Goal: Transaction & Acquisition: Book appointment/travel/reservation

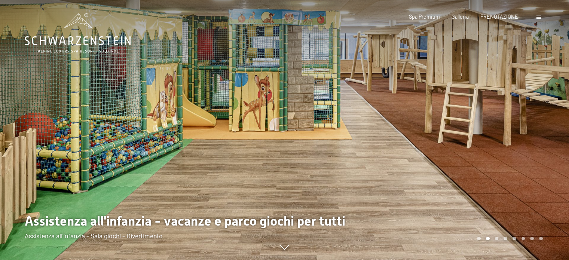
click at [340, 125] on div at bounding box center [427, 130] width 285 height 260
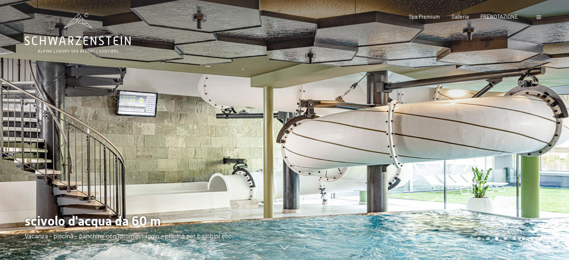
click at [340, 125] on div at bounding box center [427, 130] width 285 height 260
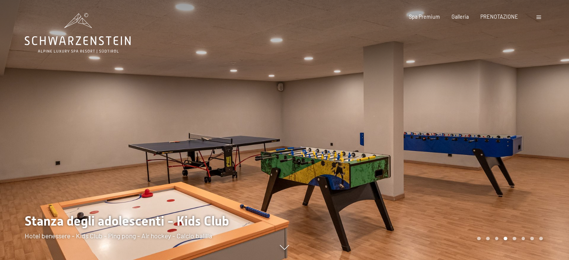
click at [340, 125] on div at bounding box center [427, 130] width 285 height 260
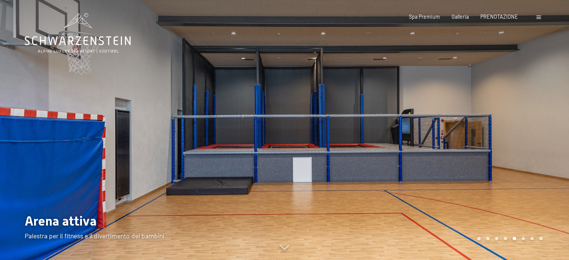
click at [340, 125] on div at bounding box center [427, 130] width 285 height 260
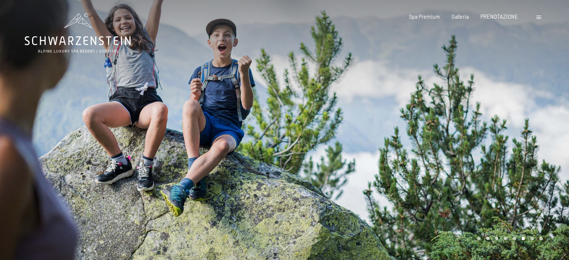
click at [340, 125] on div at bounding box center [427, 130] width 285 height 260
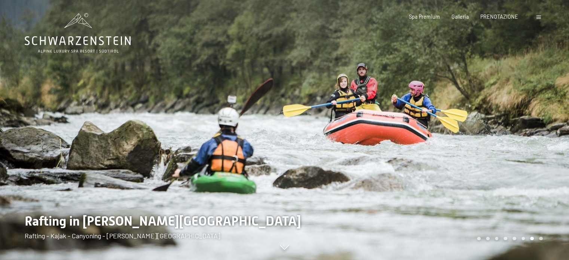
click at [340, 125] on div at bounding box center [427, 130] width 285 height 260
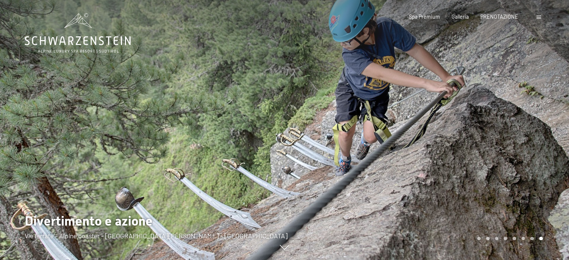
click at [340, 125] on div at bounding box center [427, 130] width 285 height 260
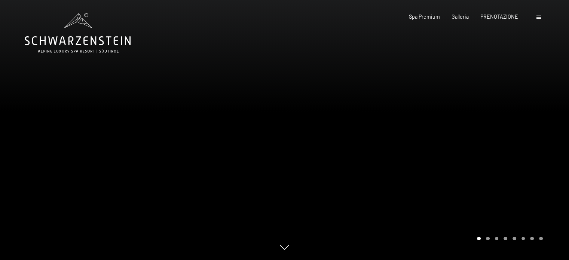
click at [340, 125] on div at bounding box center [427, 130] width 285 height 260
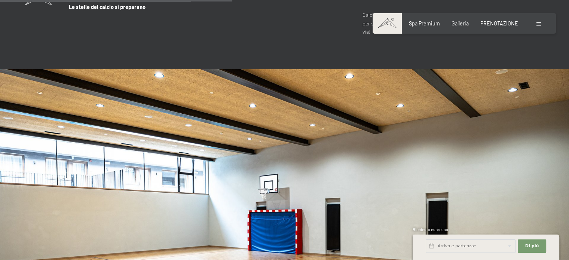
scroll to position [2134, 0]
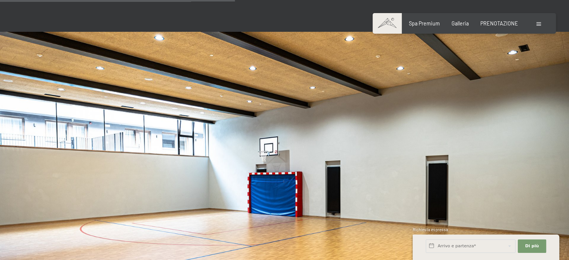
click at [532, 21] on div "Prenotazione Richieste Spa Premium Galleria PRENOTAZIONE DI ESSO IT Buoni Galle…" at bounding box center [464, 23] width 157 height 7
click at [539, 21] on div at bounding box center [540, 23] width 6 height 7
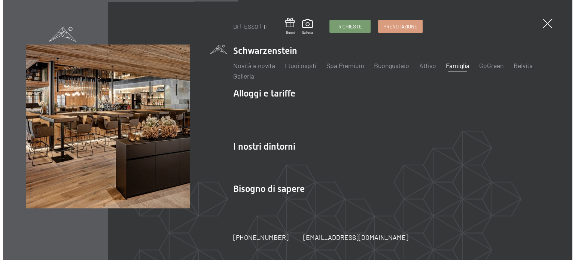
scroll to position [2143, 0]
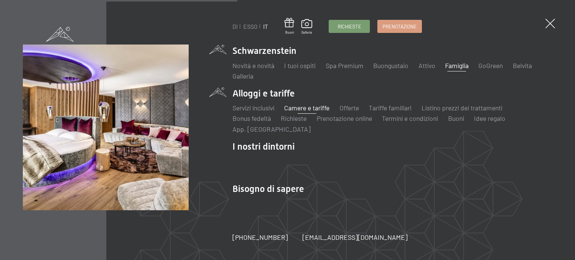
click at [306, 107] on font "Camere e tariffe" at bounding box center [306, 108] width 45 height 8
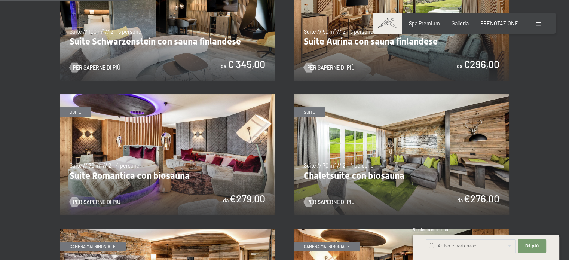
scroll to position [487, 0]
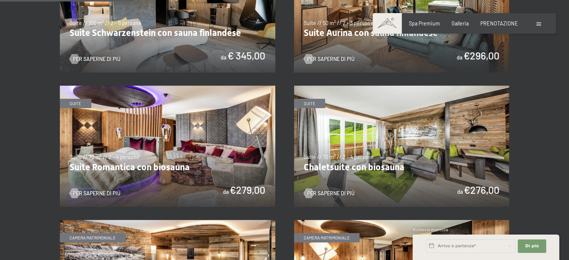
click at [372, 131] on img at bounding box center [402, 146] width 216 height 121
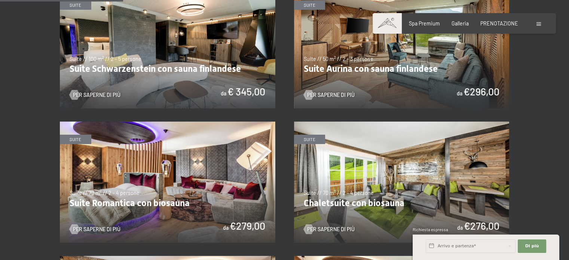
scroll to position [449, 0]
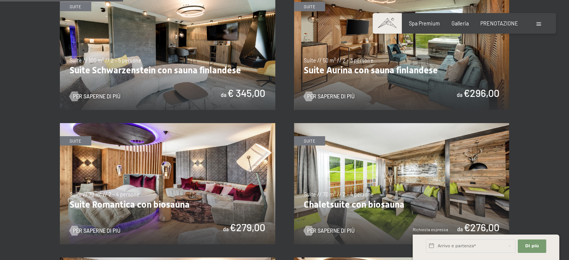
click at [179, 56] on img at bounding box center [168, 49] width 216 height 121
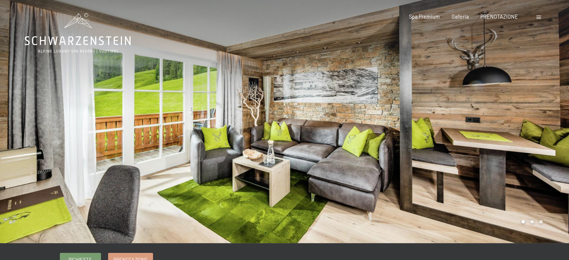
click at [452, 130] on div at bounding box center [427, 121] width 285 height 243
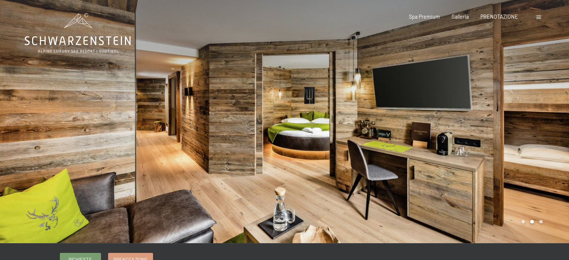
click at [452, 130] on div at bounding box center [427, 121] width 285 height 243
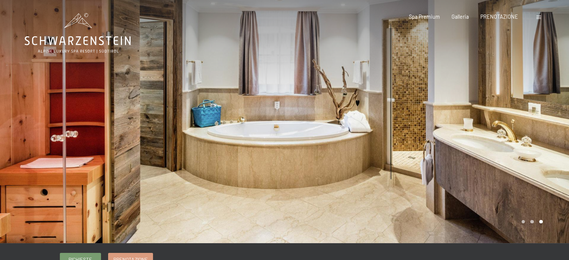
click at [452, 130] on div at bounding box center [427, 121] width 285 height 243
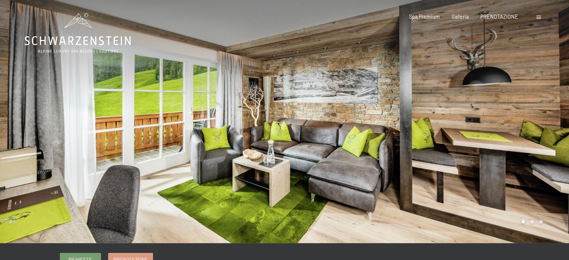
click at [452, 130] on div at bounding box center [427, 121] width 285 height 243
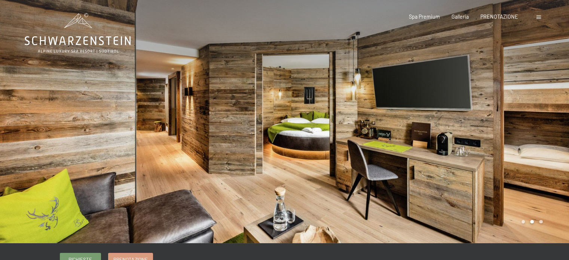
click at [452, 130] on div at bounding box center [427, 121] width 285 height 243
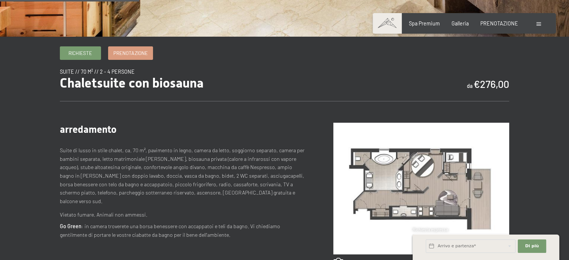
scroll to position [225, 0]
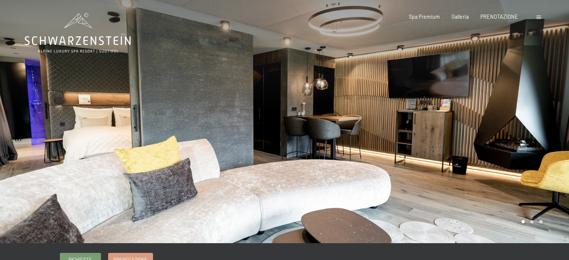
click at [361, 122] on div at bounding box center [427, 121] width 285 height 243
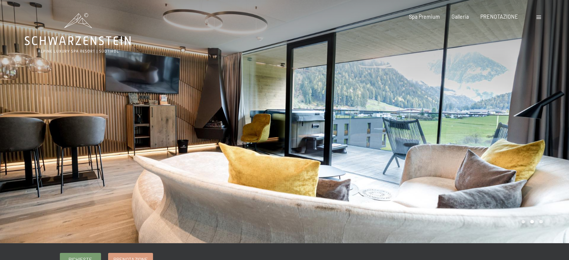
click at [360, 122] on div at bounding box center [427, 121] width 285 height 243
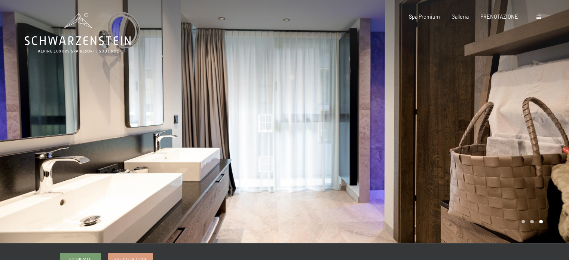
click at [359, 122] on div at bounding box center [427, 121] width 285 height 243
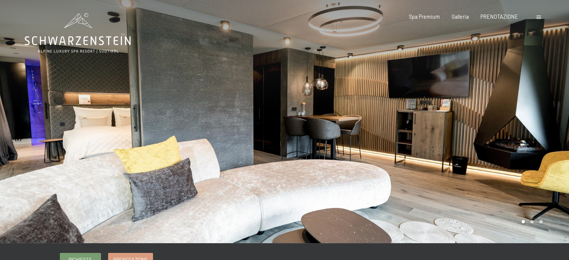
click at [359, 122] on div at bounding box center [427, 121] width 285 height 243
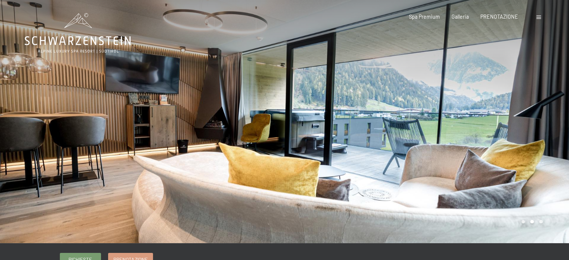
click at [359, 122] on div at bounding box center [427, 121] width 285 height 243
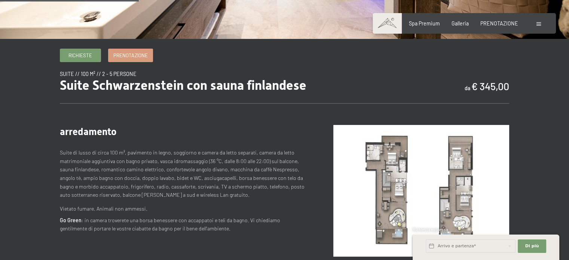
scroll to position [225, 0]
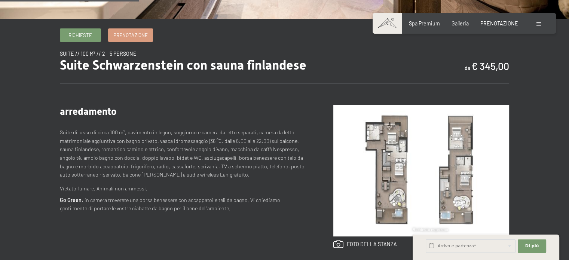
click at [389, 179] on img at bounding box center [422, 171] width 176 height 132
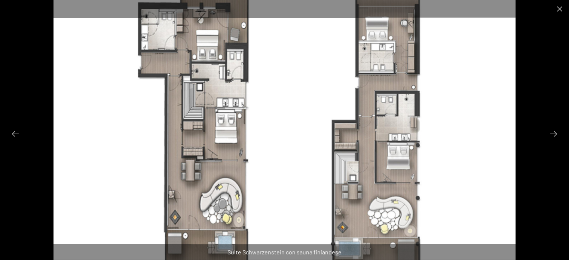
scroll to position [150, 0]
click at [558, 8] on button "Chiudi galleria" at bounding box center [560, 9] width 19 height 18
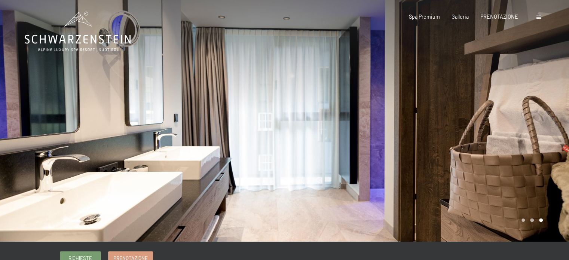
scroll to position [0, 0]
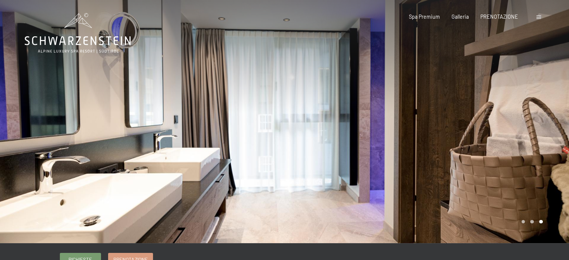
click at [346, 105] on div at bounding box center [427, 121] width 285 height 243
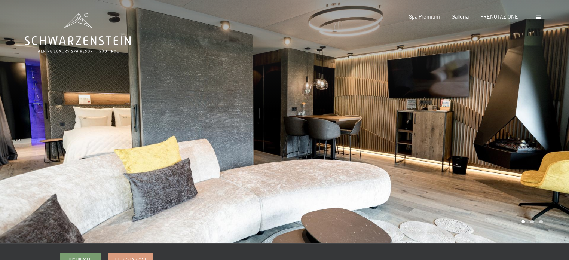
click at [356, 104] on div at bounding box center [427, 121] width 285 height 243
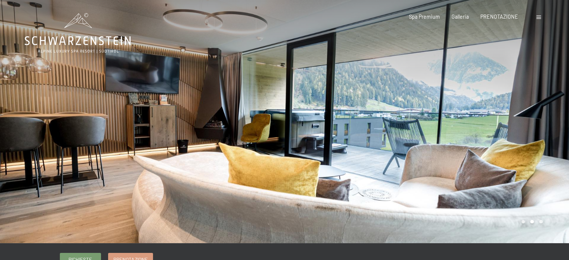
click at [376, 111] on div at bounding box center [427, 121] width 285 height 243
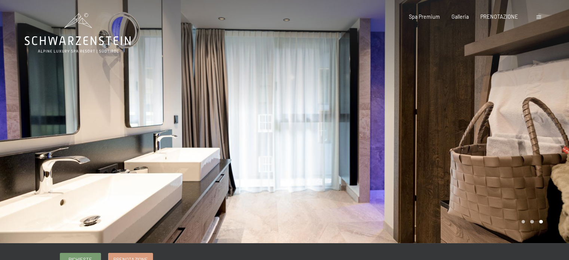
click at [377, 111] on div at bounding box center [427, 121] width 285 height 243
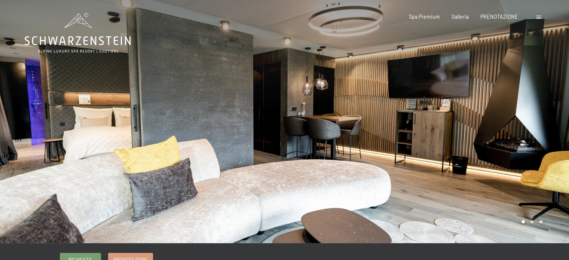
click at [539, 19] on div at bounding box center [540, 16] width 6 height 7
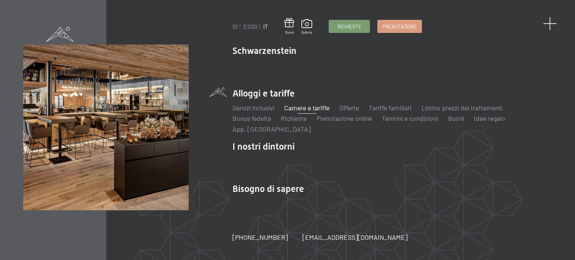
click at [553, 18] on div "DI ESSO IT Buoni Galleria Richieste Prenotazione DI ESSO IT Schwarzenstein Novi…" at bounding box center [287, 130] width 575 height 260
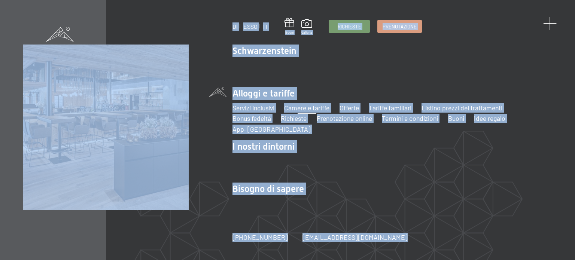
click at [553, 24] on span at bounding box center [550, 24] width 14 height 14
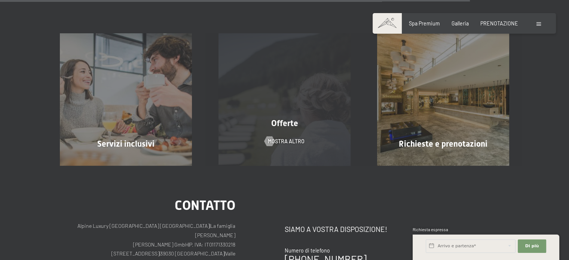
scroll to position [689, 0]
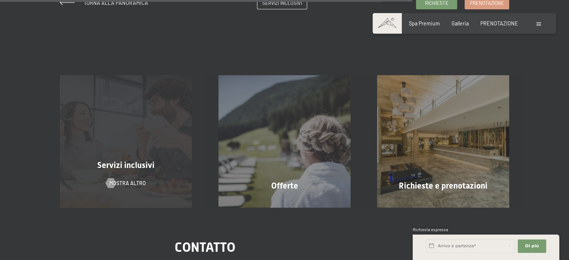
click at [125, 137] on div "Servizi inclusivi Mostra altro" at bounding box center [126, 141] width 159 height 132
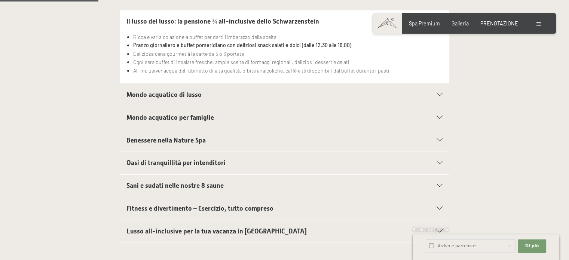
scroll to position [225, 0]
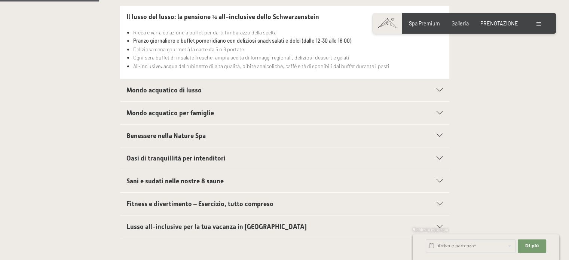
click at [440, 112] on icon at bounding box center [440, 113] width 6 height 3
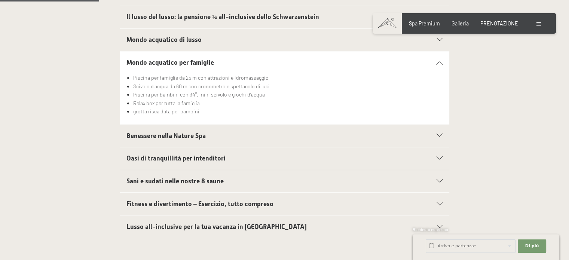
click at [438, 61] on icon at bounding box center [440, 62] width 6 height 3
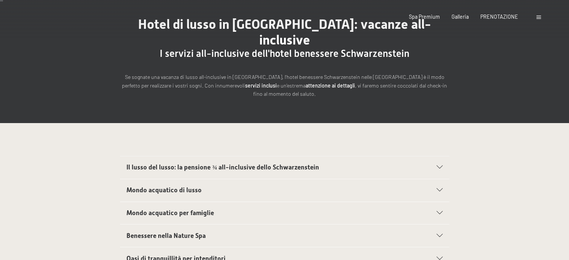
scroll to position [0, 0]
